Goal: Navigation & Orientation: Find specific page/section

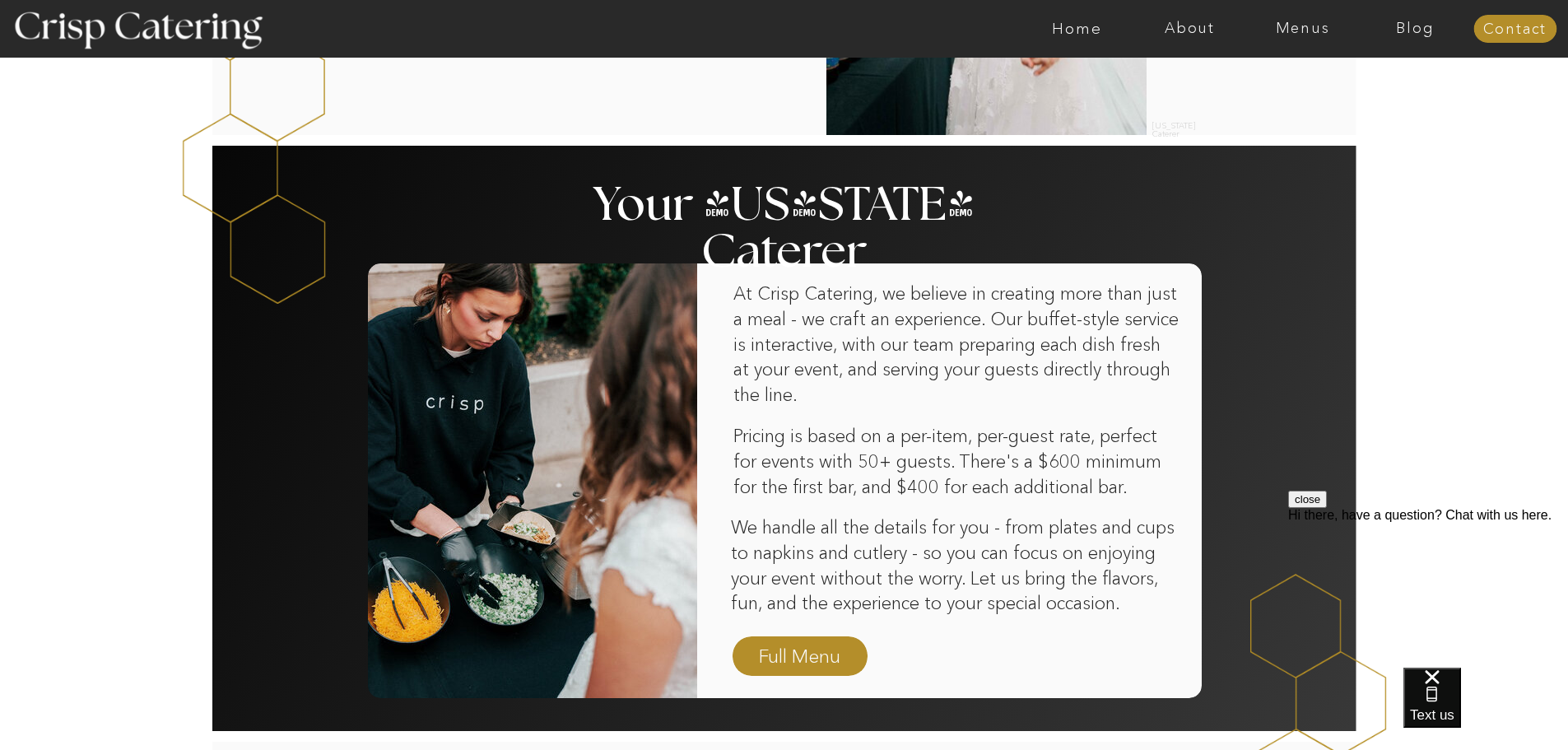
scroll to position [906, 0]
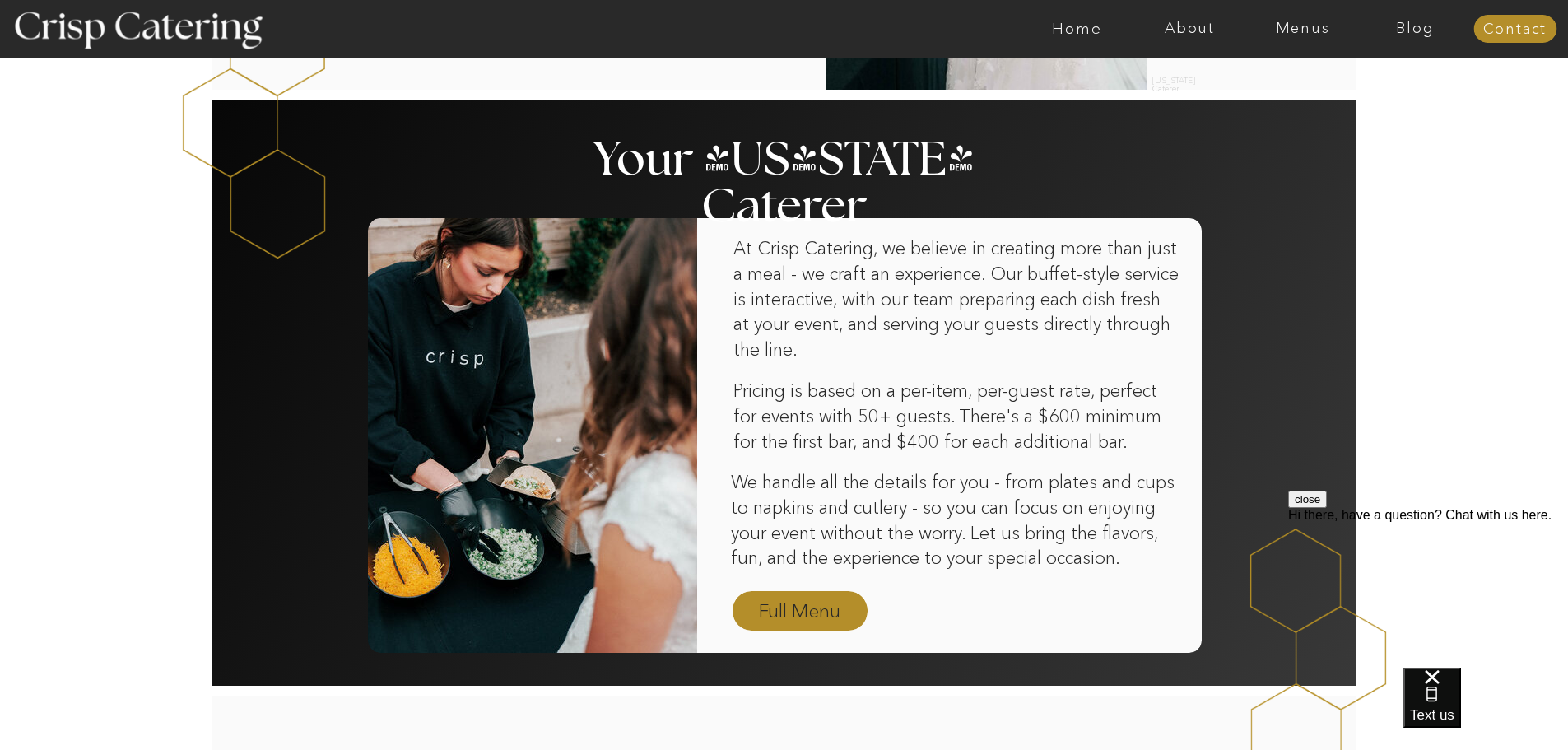
click at [785, 600] on nav "Full Menu" at bounding box center [801, 612] width 96 height 29
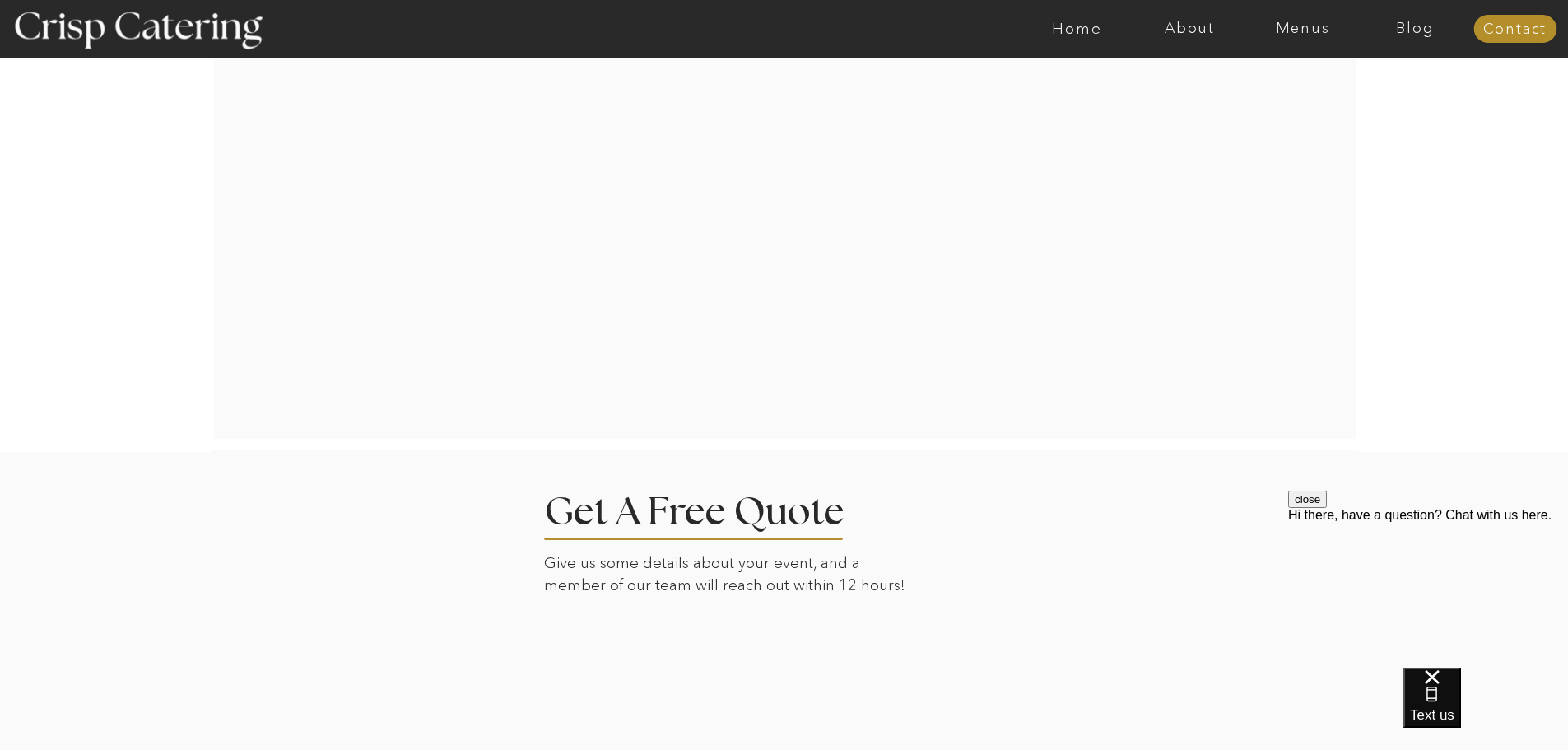
scroll to position [2587, 0]
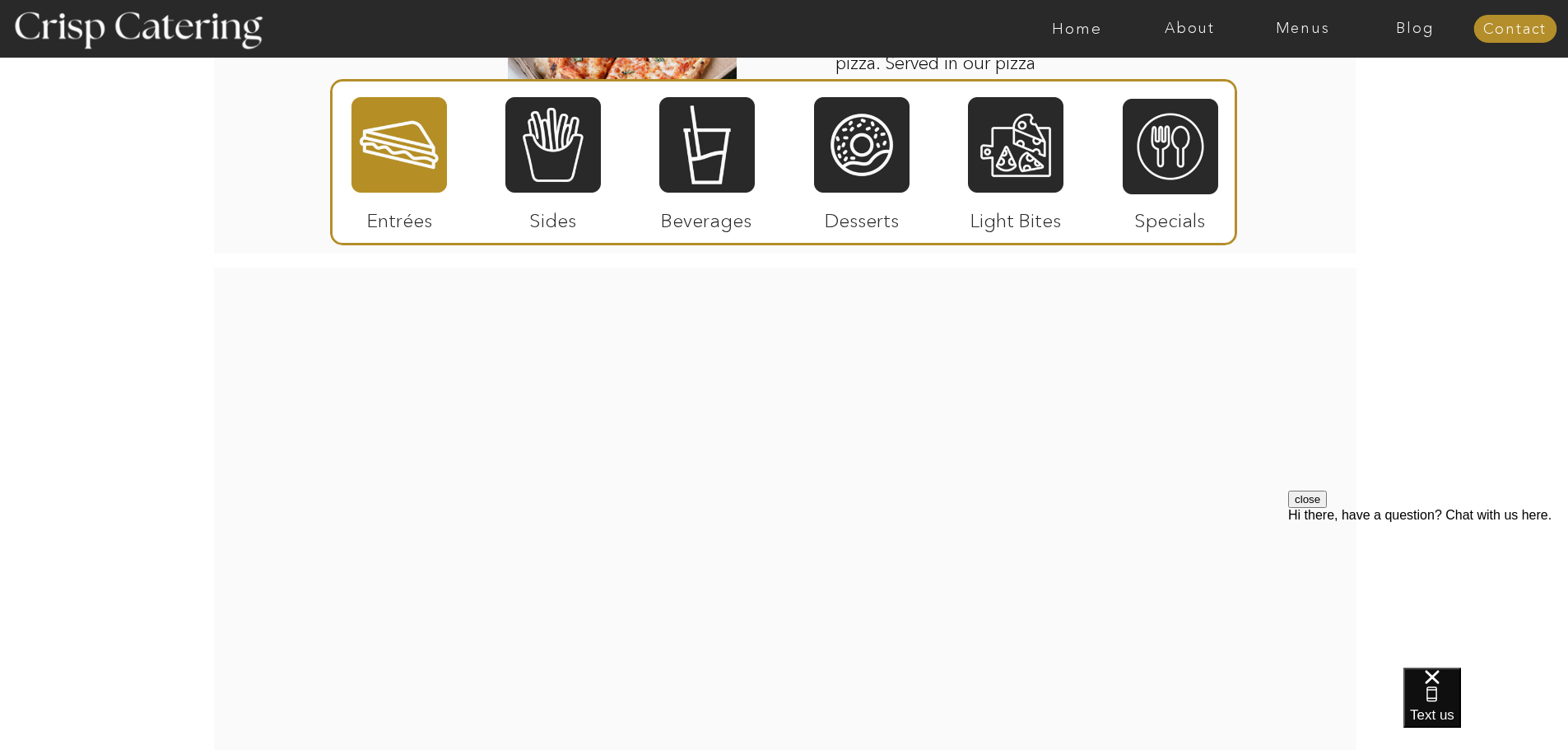
click at [1306, 26] on nav "Menus" at bounding box center [1303, 29] width 113 height 16
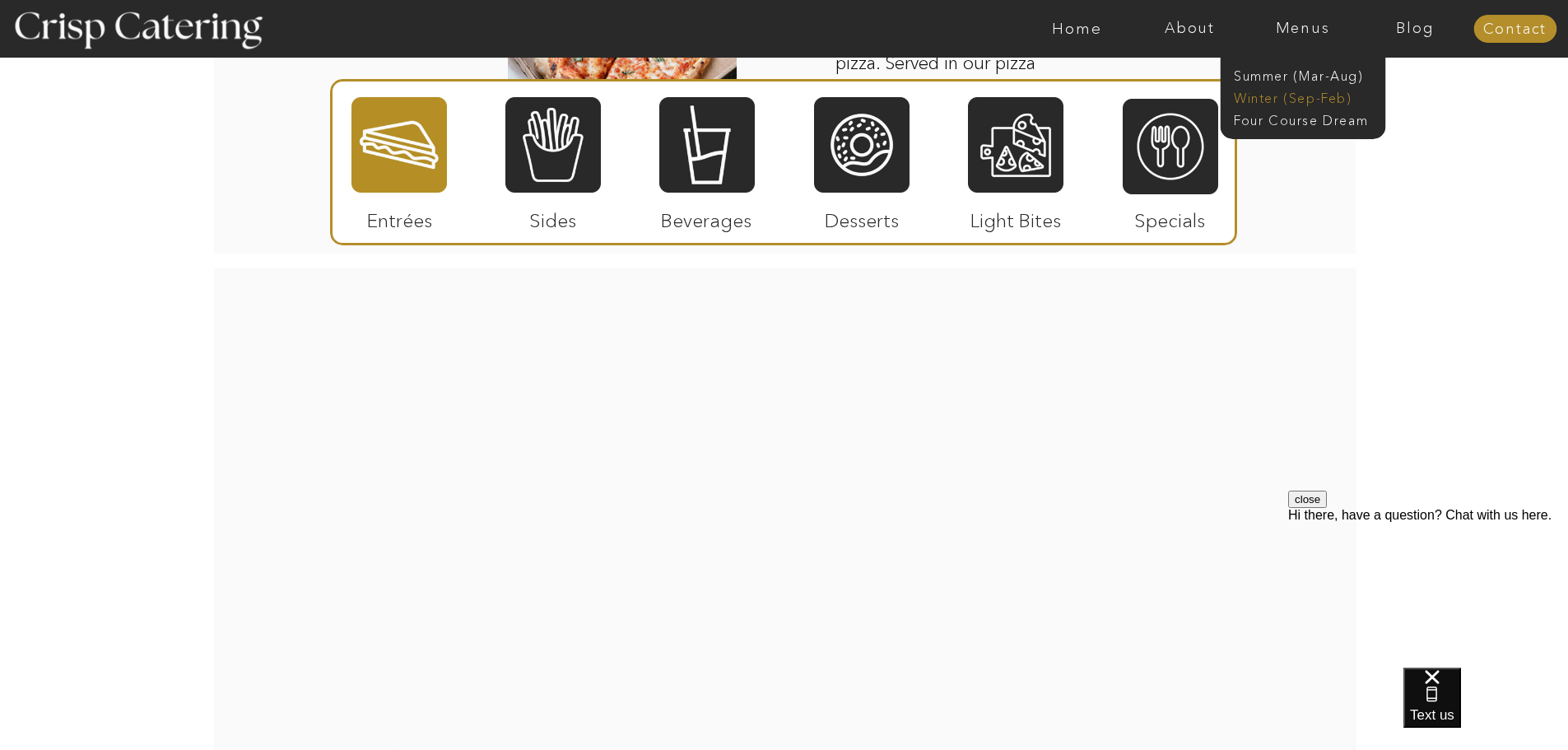
click at [1263, 90] on nav "Winter (Sep-Feb)" at bounding box center [1301, 96] width 135 height 15
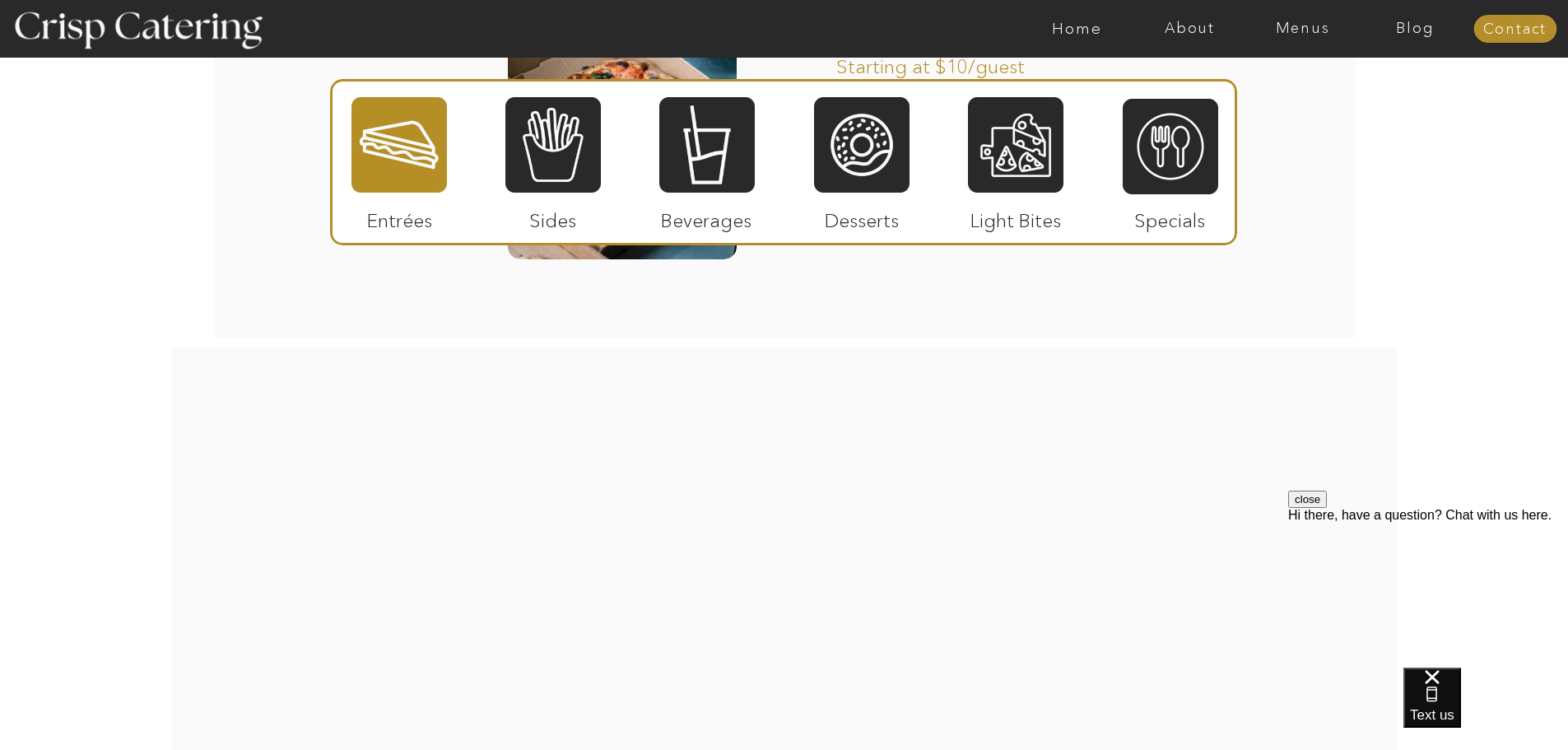
scroll to position [2858, 0]
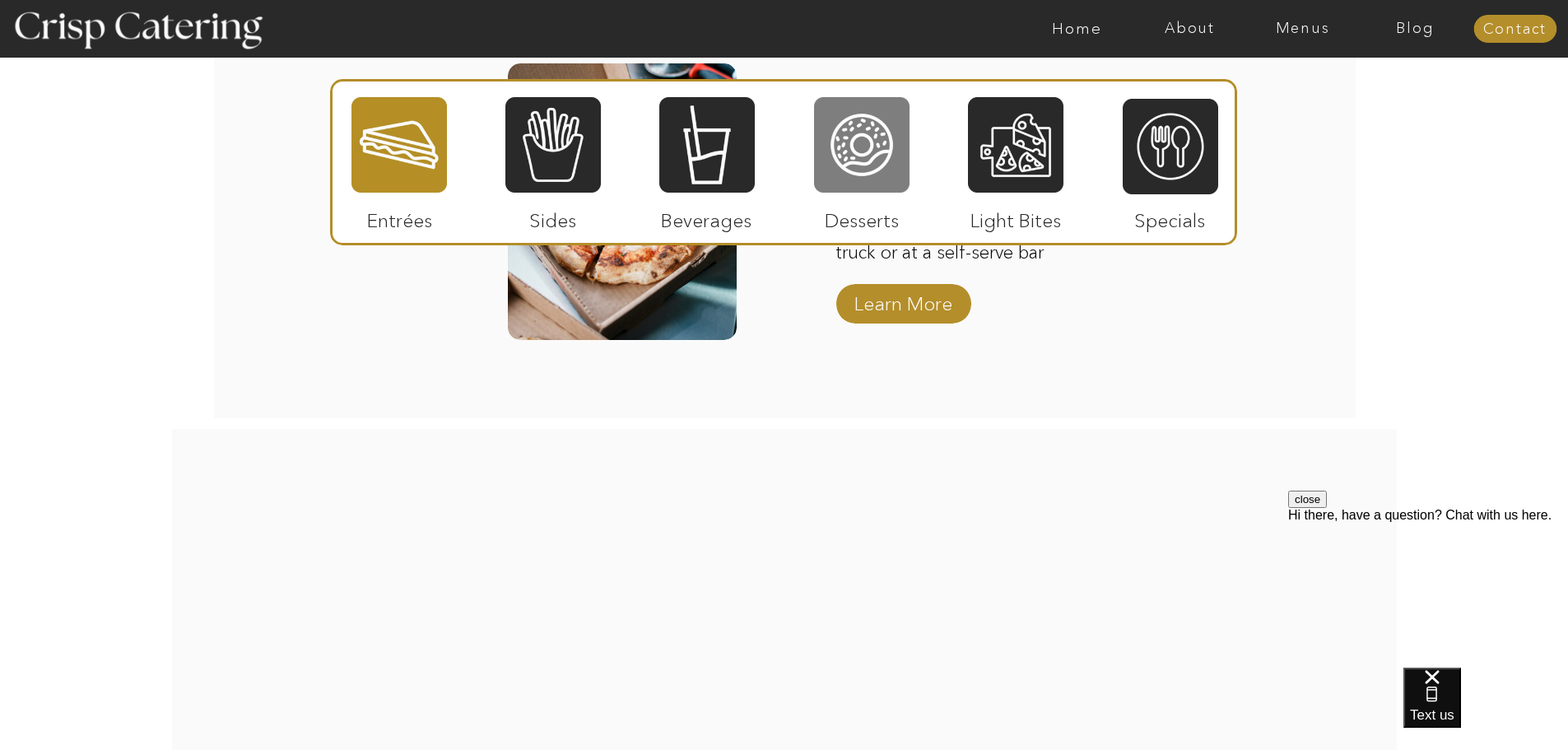
click at [880, 163] on div at bounding box center [862, 145] width 96 height 99
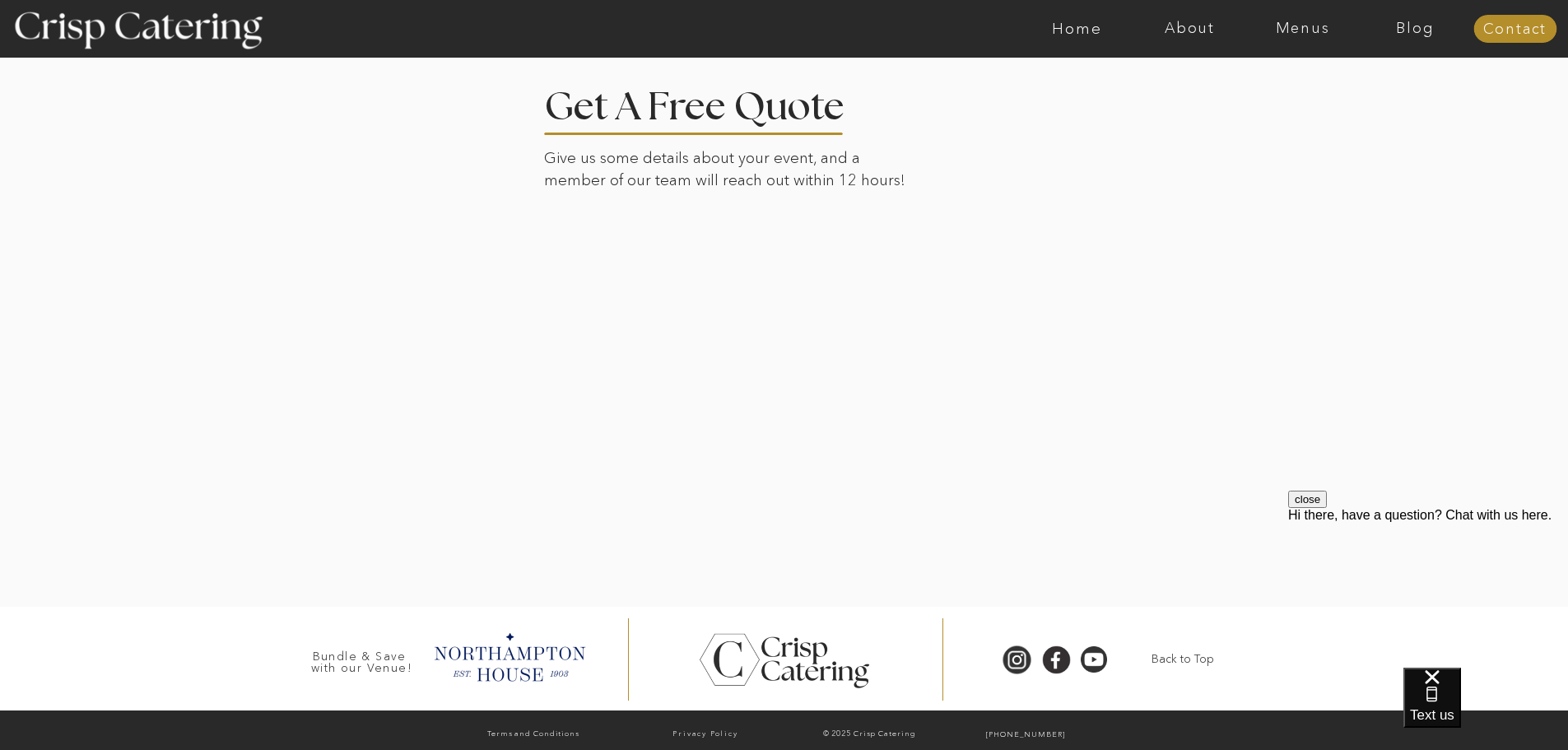
scroll to position [3821, 0]
